Goal: Task Accomplishment & Management: Manage account settings

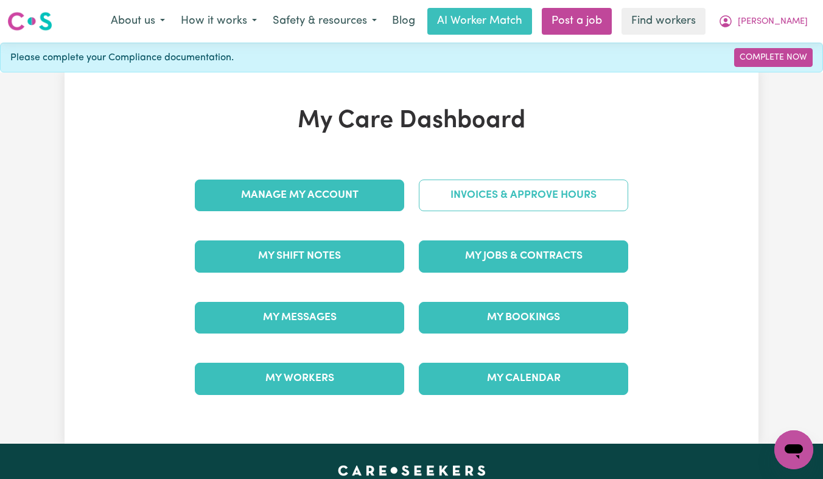
click at [474, 191] on link "Invoices & Approve Hours" at bounding box center [523, 196] width 209 height 32
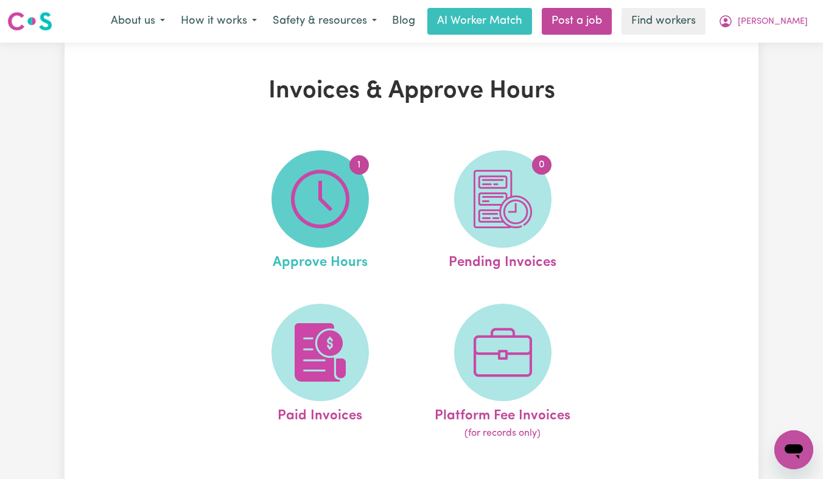
click at [330, 211] on img at bounding box center [320, 199] width 58 height 58
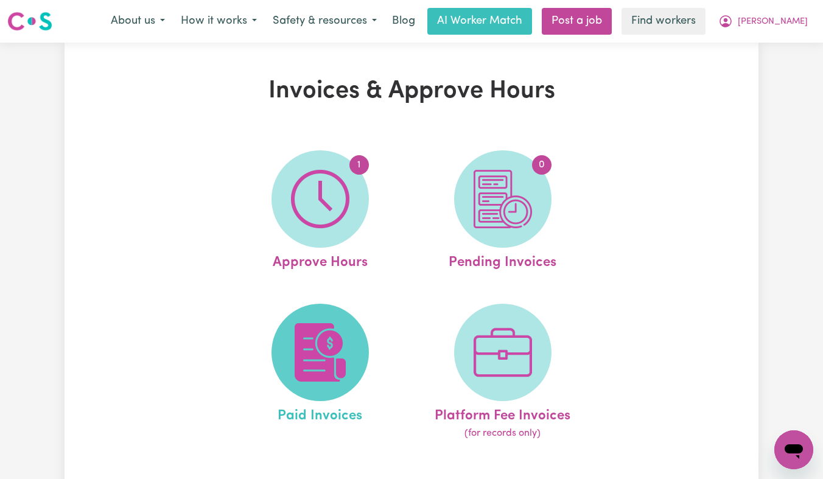
click at [323, 385] on span at bounding box center [319, 352] width 97 height 97
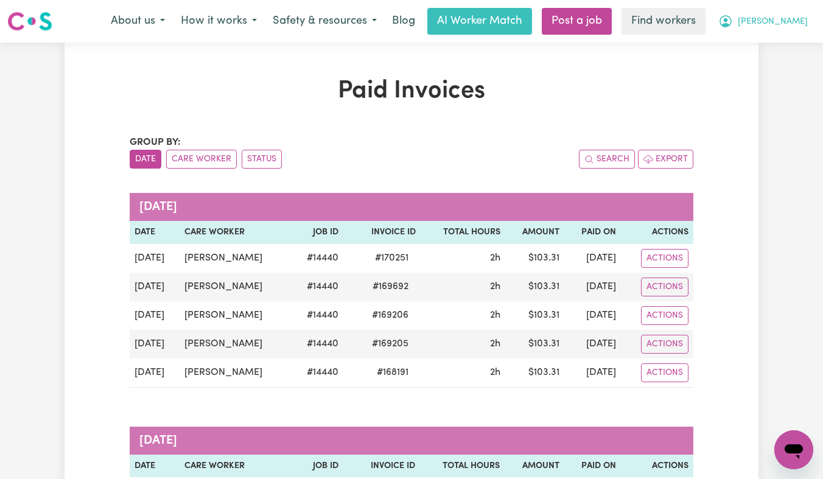
click at [732, 24] on icon "My Account" at bounding box center [726, 21] width 12 height 12
click at [764, 79] on link "Logout" at bounding box center [767, 69] width 96 height 23
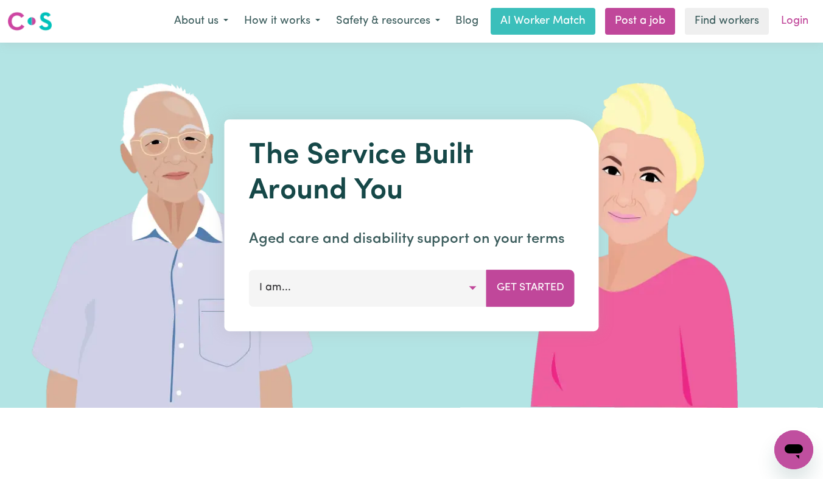
click at [799, 15] on link "Login" at bounding box center [795, 21] width 42 height 27
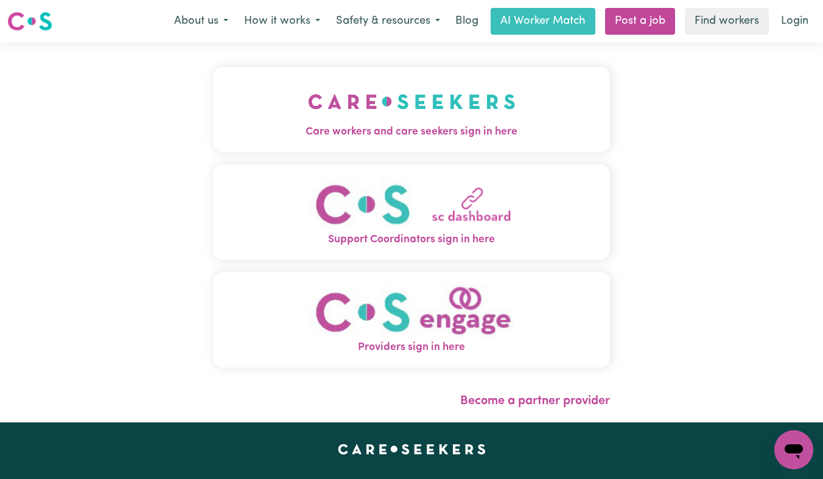
click at [438, 85] on button "Care workers and care seekers sign in here" at bounding box center [411, 109] width 397 height 85
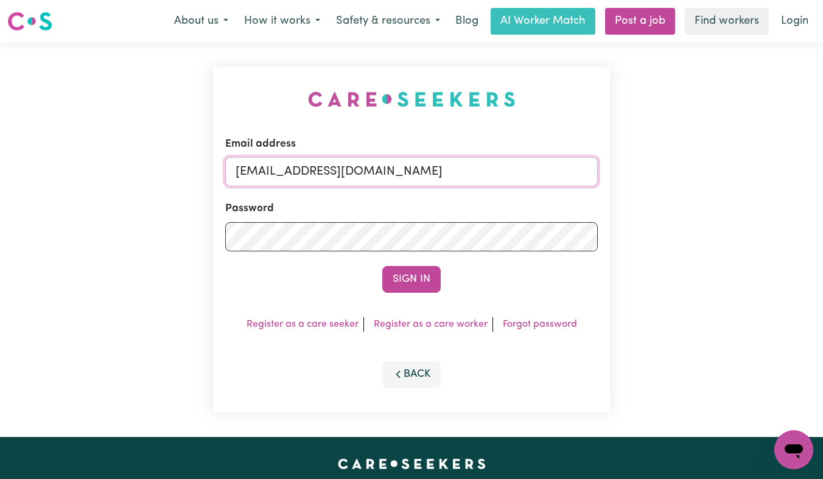
drag, startPoint x: 569, startPoint y: 169, endPoint x: 296, endPoint y: 167, distance: 272.7
click at [296, 167] on input "[EMAIL_ADDRESS][DOMAIN_NAME]" at bounding box center [411, 171] width 373 height 29
paste input "LeslieNelson"
type input "[EMAIL_ADDRESS][DOMAIN_NAME]"
click at [382, 266] on button "Sign In" at bounding box center [411, 279] width 58 height 27
